Goal: Task Accomplishment & Management: Manage account settings

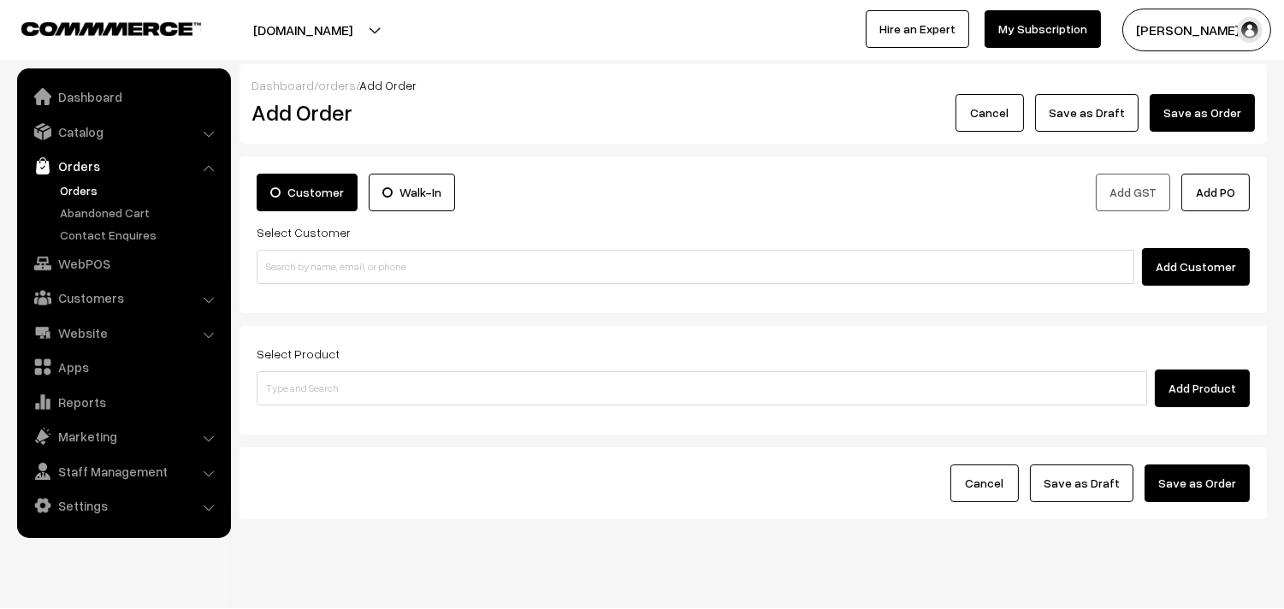
click at [82, 192] on link "Orders" at bounding box center [140, 190] width 169 height 18
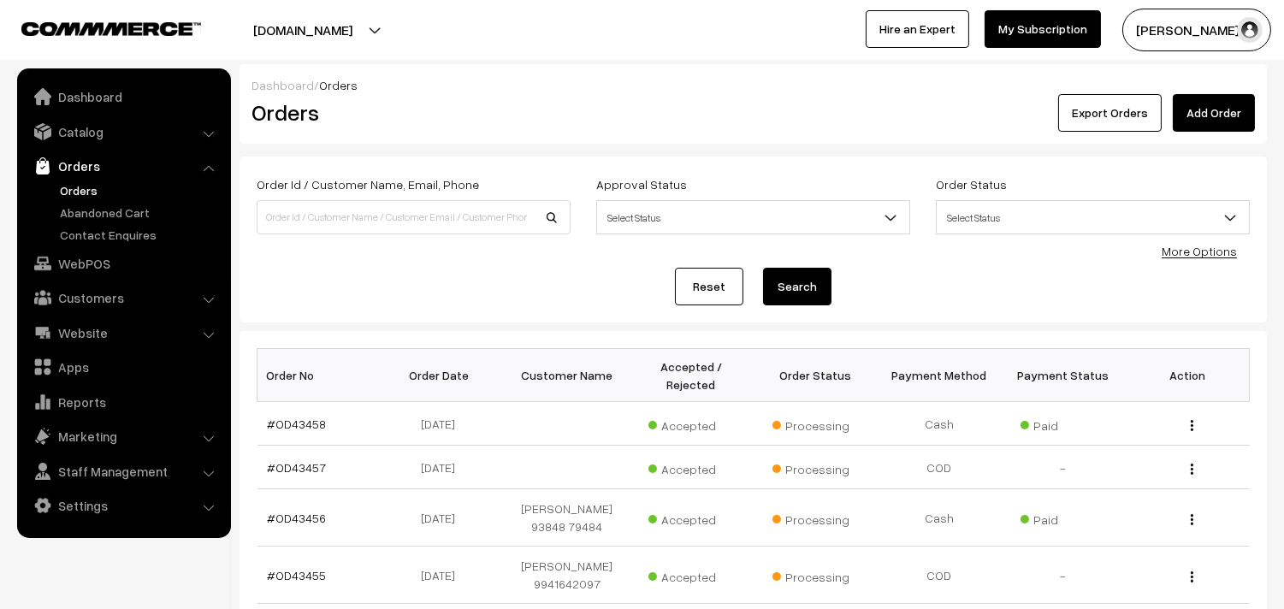
click at [75, 188] on link "Orders" at bounding box center [140, 190] width 169 height 18
click at [84, 181] on link "Orders" at bounding box center [140, 190] width 169 height 18
click at [84, 183] on link "Orders" at bounding box center [140, 190] width 169 height 18
click at [286, 466] on link "#OD43457" at bounding box center [297, 467] width 59 height 15
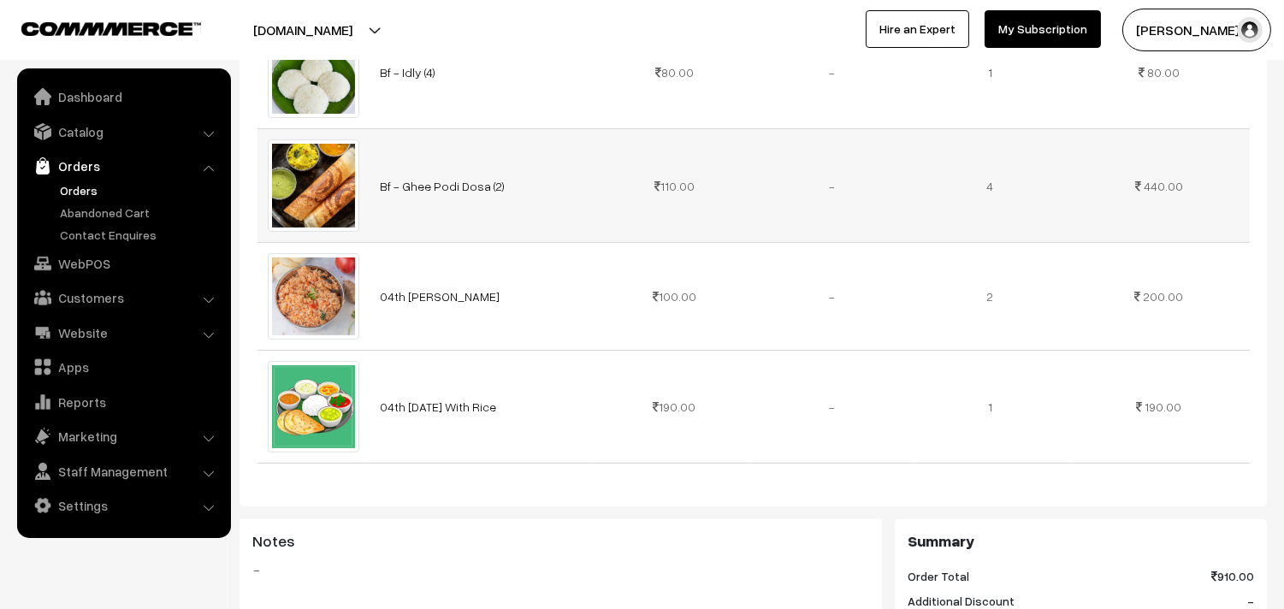
scroll to position [665, 0]
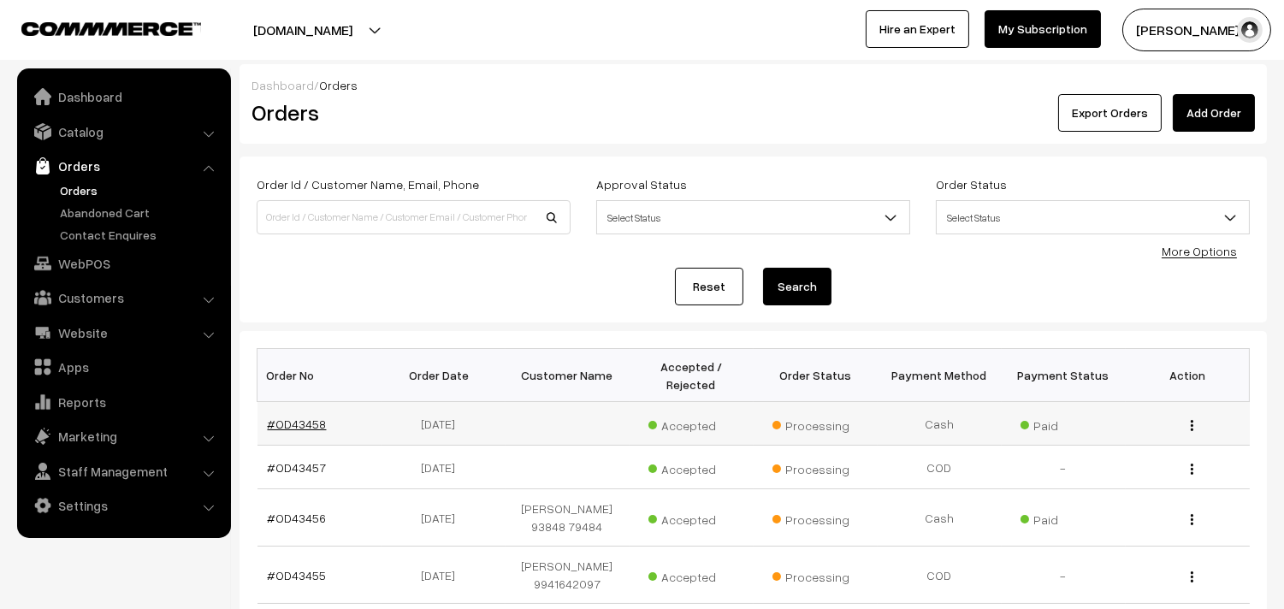
click at [293, 423] on link "#OD43458" at bounding box center [297, 424] width 59 height 15
